Goal: Navigation & Orientation: Find specific page/section

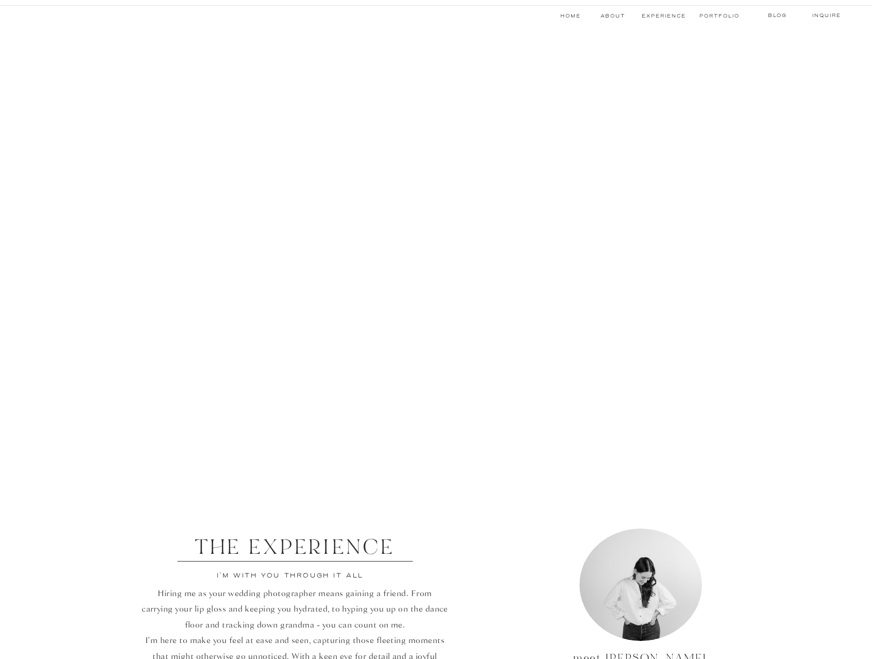
scroll to position [821, 0]
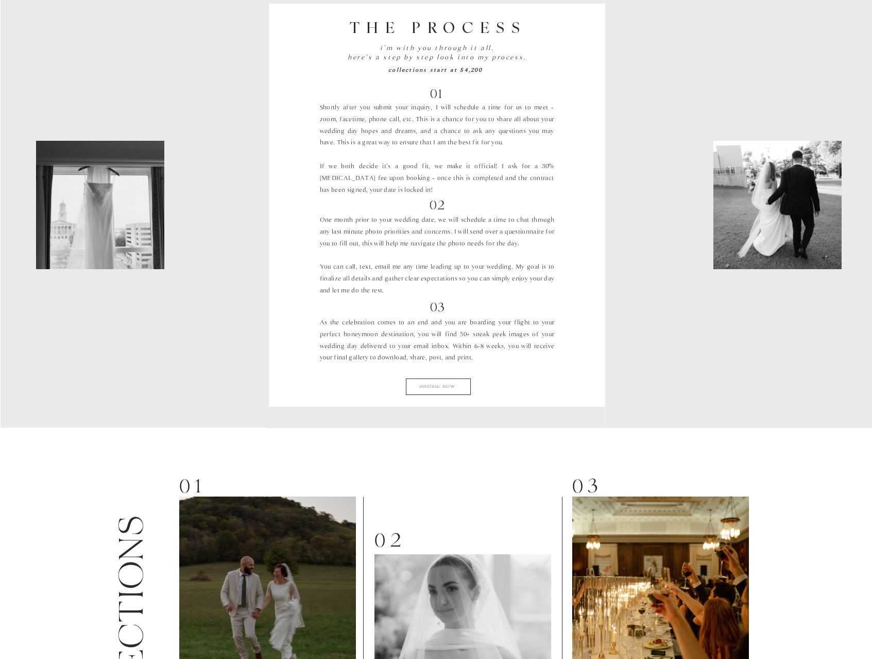
click at [207, 285] on div at bounding box center [135, 204] width 268 height 445
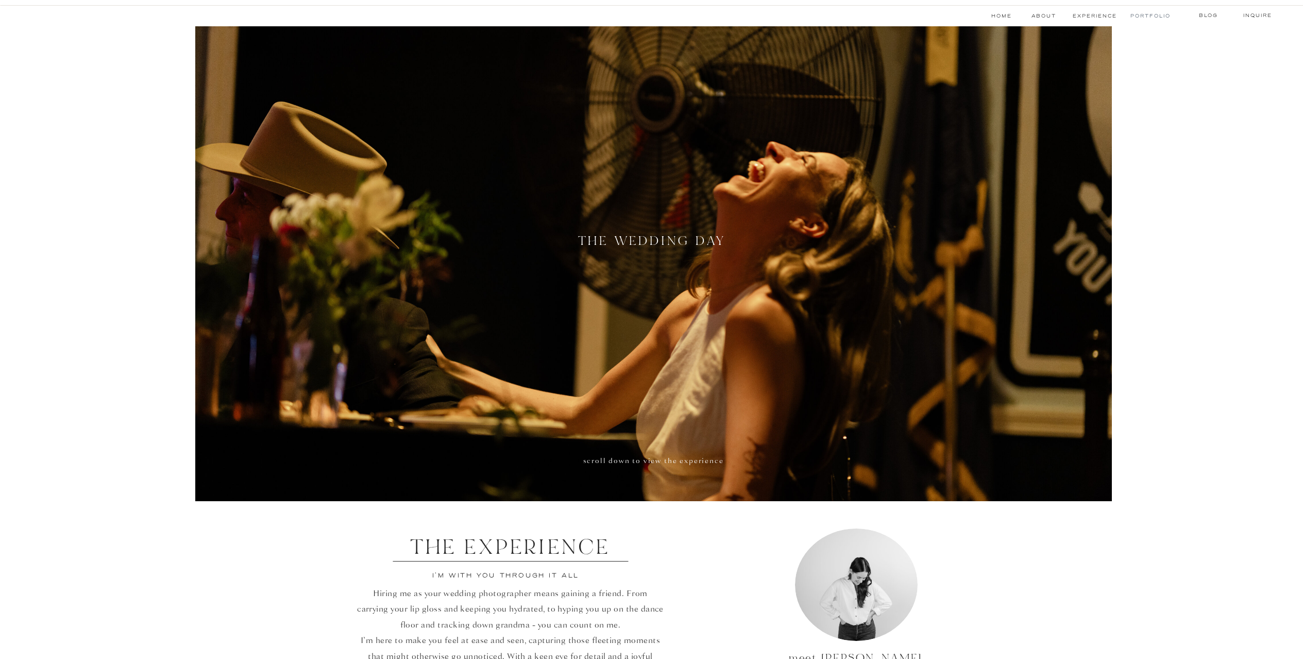
click at [1107, 17] on nav "Portfolio" at bounding box center [1150, 16] width 39 height 8
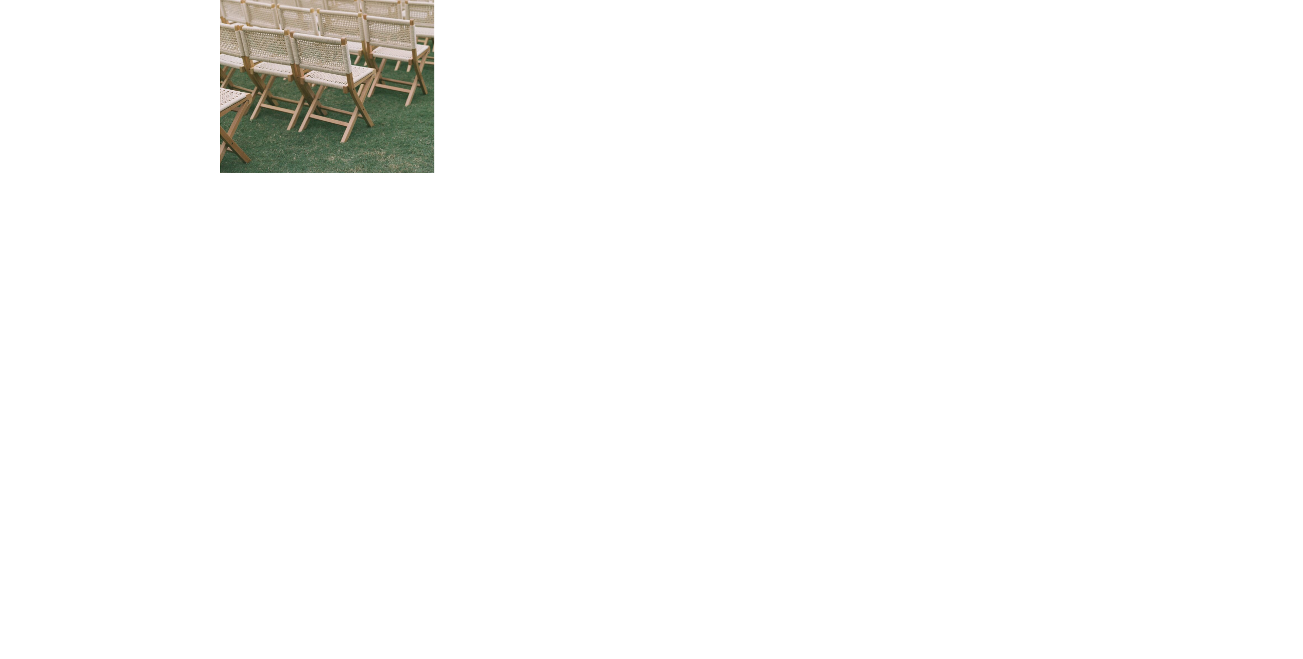
scroll to position [865, 0]
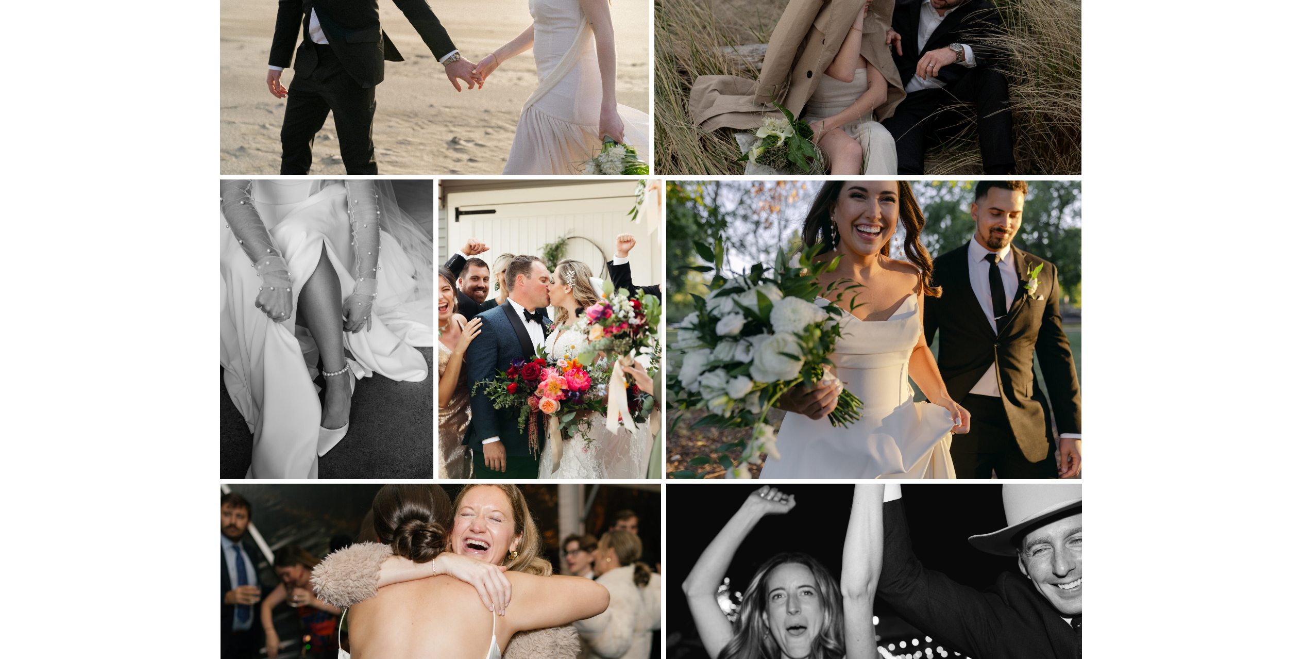
click at [981, 324] on div at bounding box center [873, 329] width 415 height 298
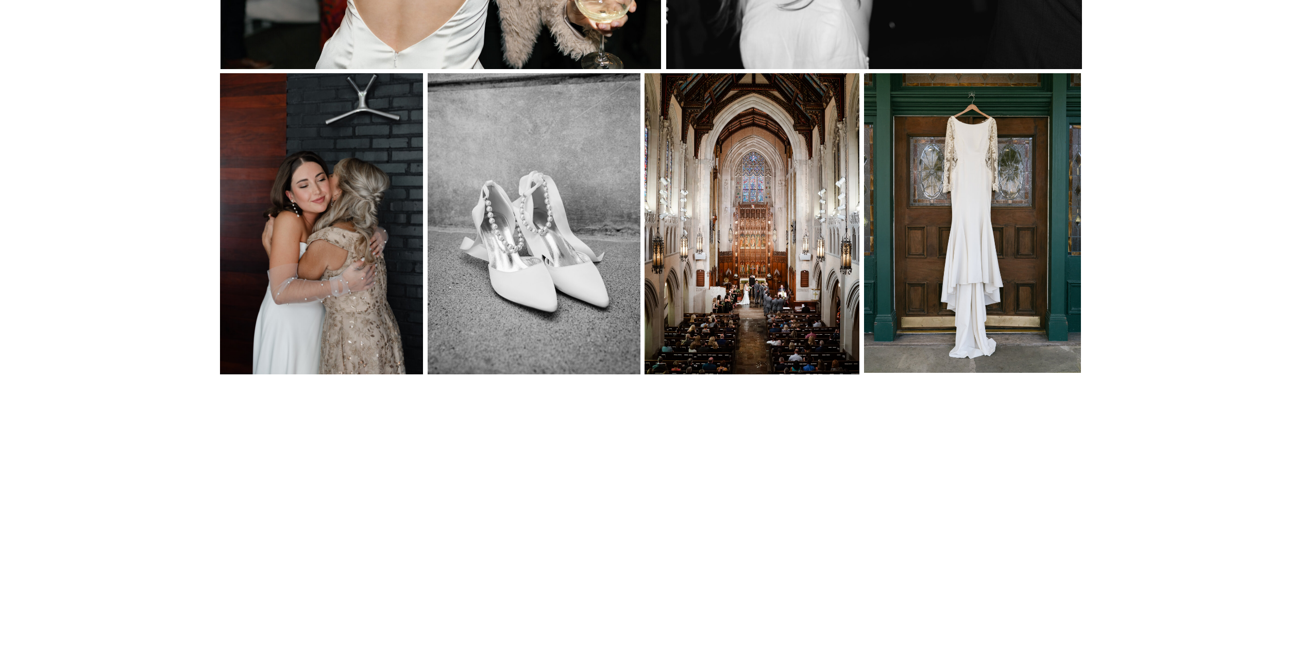
scroll to position [0, 0]
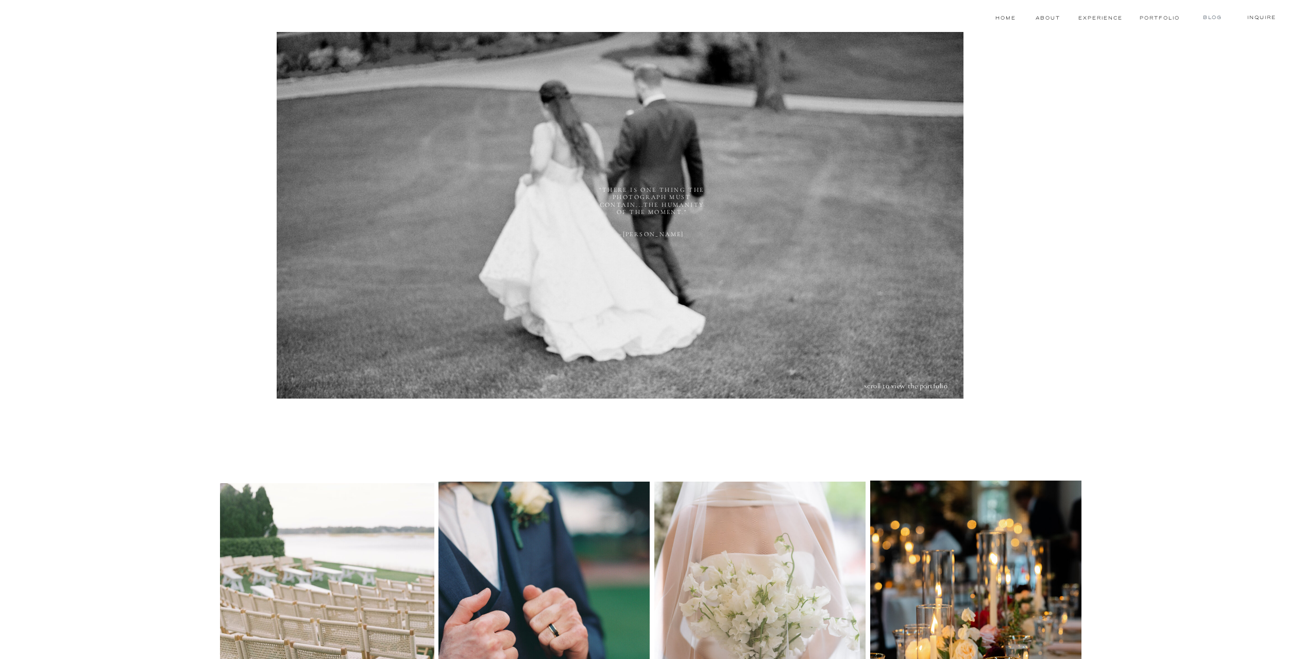
click at [1215, 18] on nav "blog" at bounding box center [1212, 17] width 40 height 8
click at [1012, 19] on nav "Home" at bounding box center [1005, 18] width 23 height 8
